Goal: Information Seeking & Learning: Learn about a topic

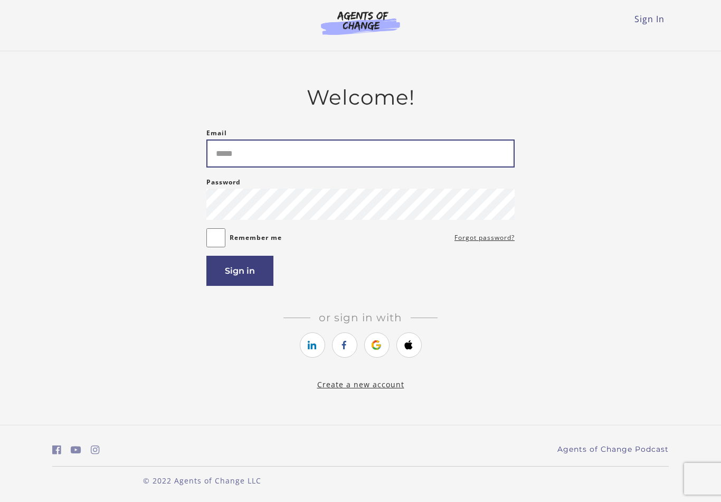
type input "**********"
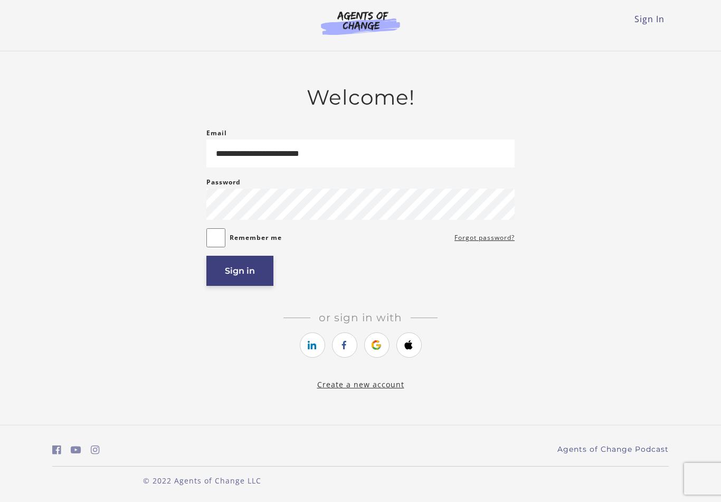
click at [256, 271] on button "Sign in" at bounding box center [239, 271] width 67 height 30
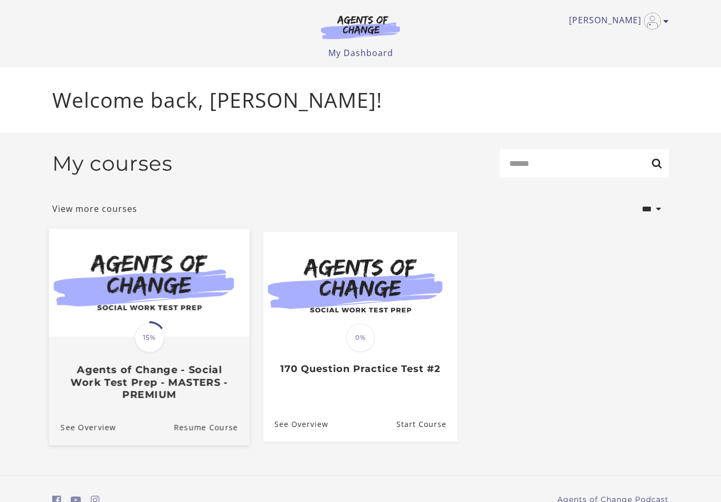
click at [156, 340] on span "15%" at bounding box center [150, 338] width 30 height 30
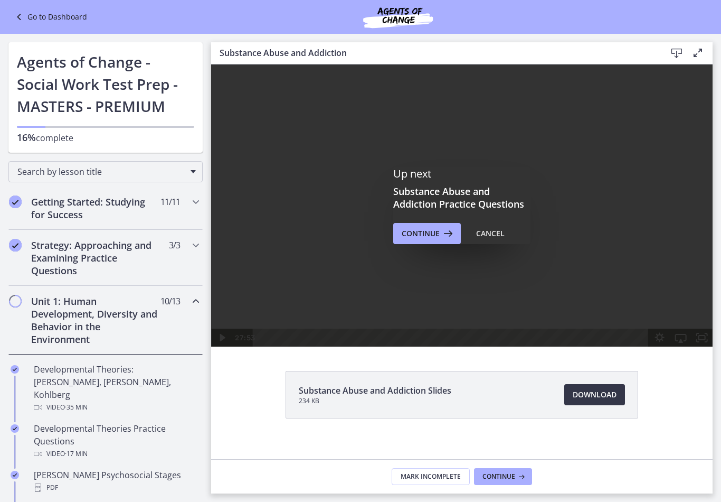
click at [594, 397] on span "Download Opens in a new window" at bounding box center [595, 394] width 44 height 13
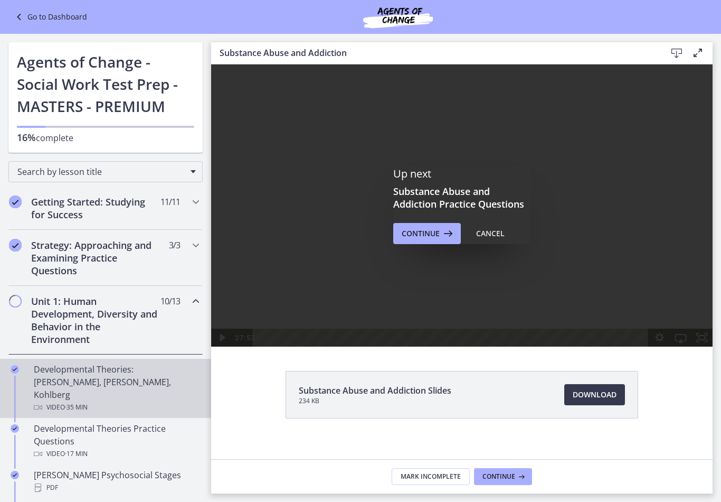
click at [107, 372] on div "Developmental Theories: [PERSON_NAME], [PERSON_NAME], Kohlberg Video · 35 min" at bounding box center [116, 388] width 165 height 51
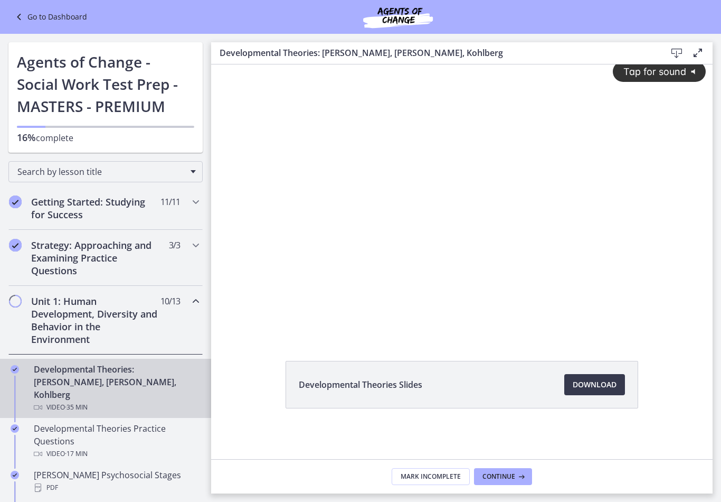
scroll to position [10, 0]
click at [514, 480] on button "Continue" at bounding box center [503, 476] width 58 height 17
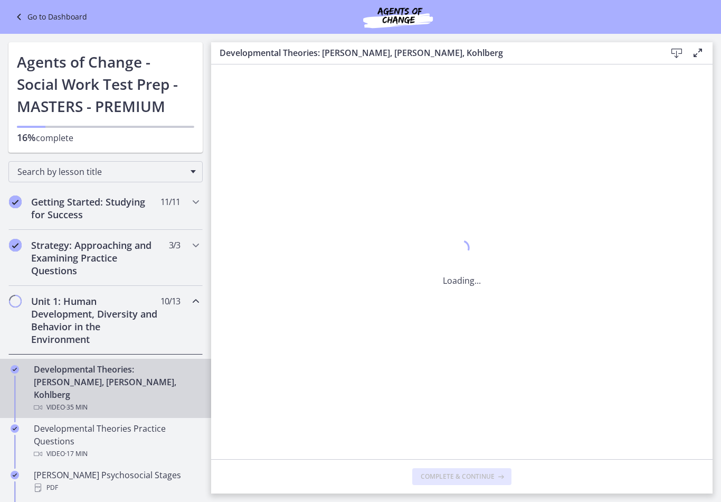
scroll to position [0, 0]
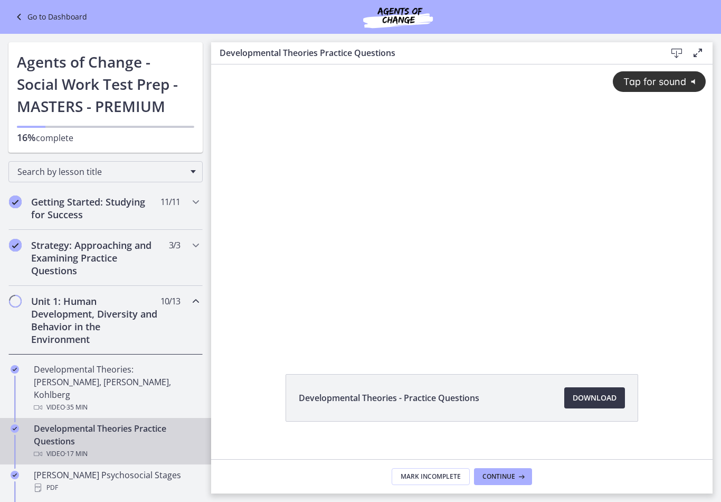
click at [583, 396] on span "Download Opens in a new window" at bounding box center [595, 397] width 44 height 13
click at [666, 81] on span "Tap for sound" at bounding box center [650, 81] width 72 height 11
click at [472, 318] on div at bounding box center [462, 206] width 502 height 285
click at [549, 261] on div at bounding box center [462, 206] width 502 height 285
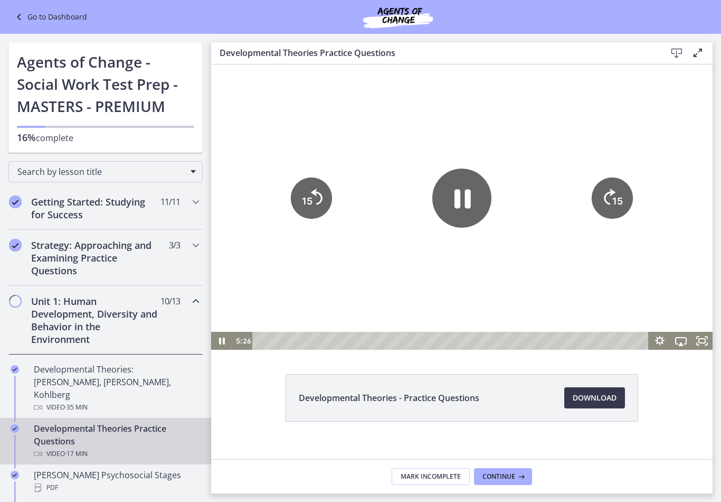
click at [467, 201] on icon "Pause" at bounding box center [463, 198] width 16 height 19
click at [471, 203] on icon "Play Video" at bounding box center [462, 197] width 59 height 59
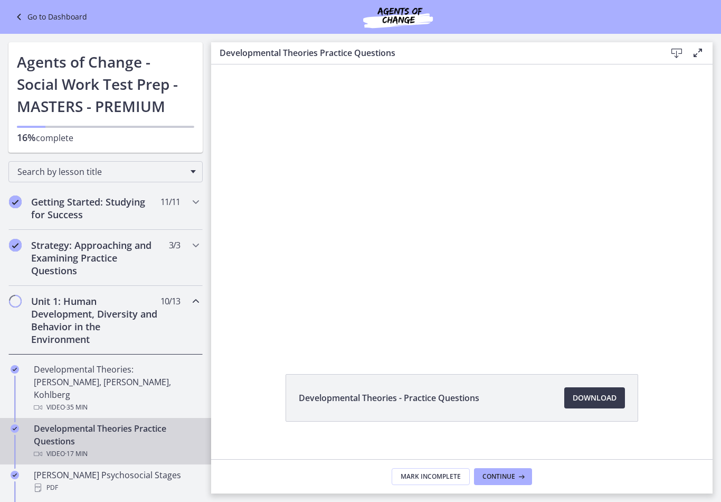
click at [445, 196] on div at bounding box center [462, 206] width 502 height 285
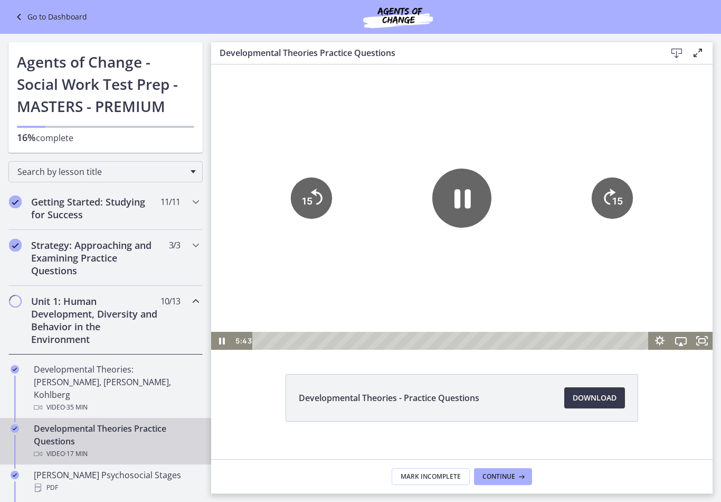
click at [454, 198] on icon "Pause" at bounding box center [462, 197] width 59 height 59
